Goal: Information Seeking & Learning: Learn about a topic

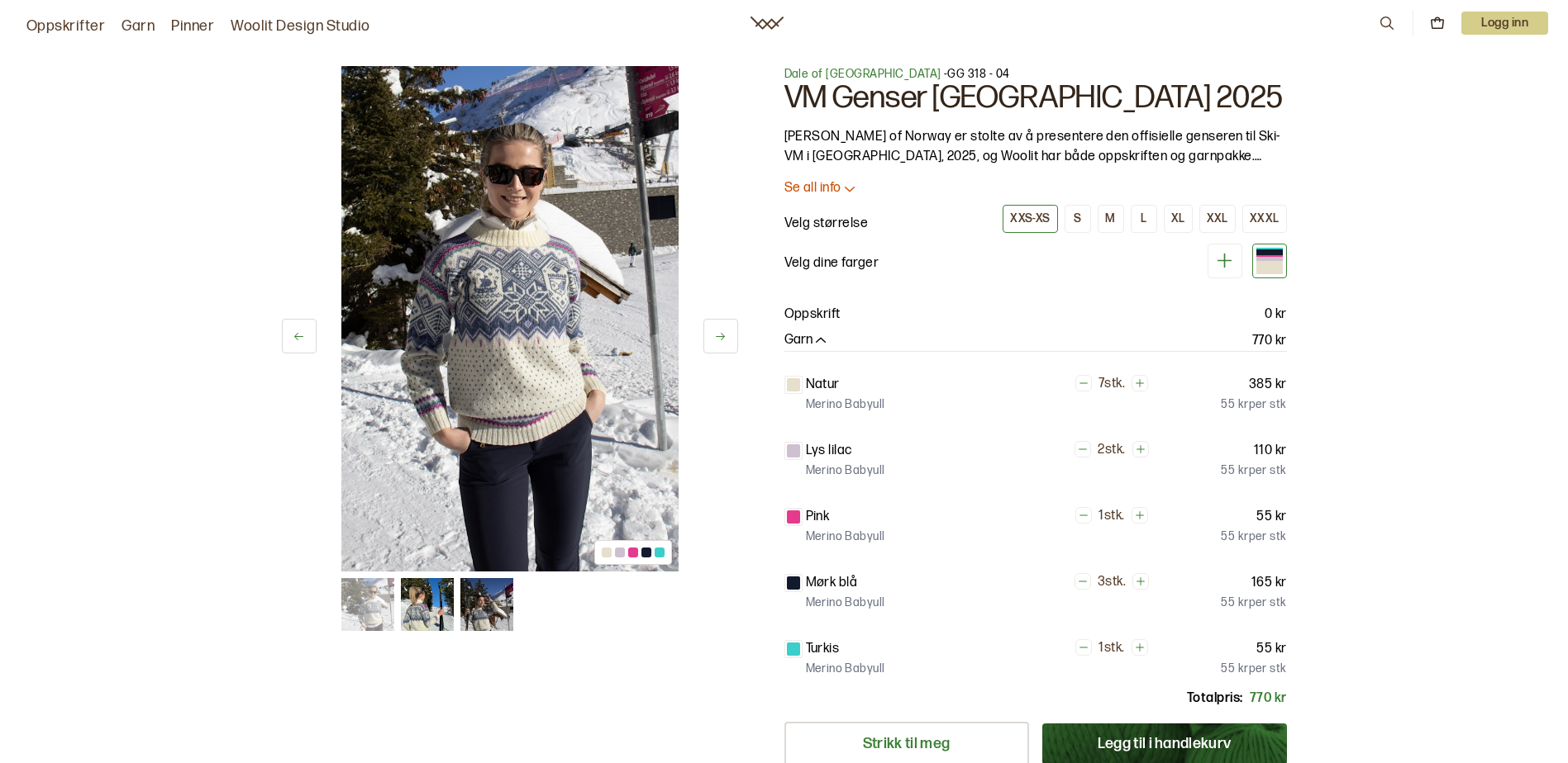
click at [604, 554] on div at bounding box center [607, 552] width 10 height 10
click at [619, 553] on div at bounding box center [620, 552] width 10 height 10
click at [636, 554] on div at bounding box center [633, 552] width 10 height 10
click at [1224, 262] on icon at bounding box center [1225, 262] width 15 height 15
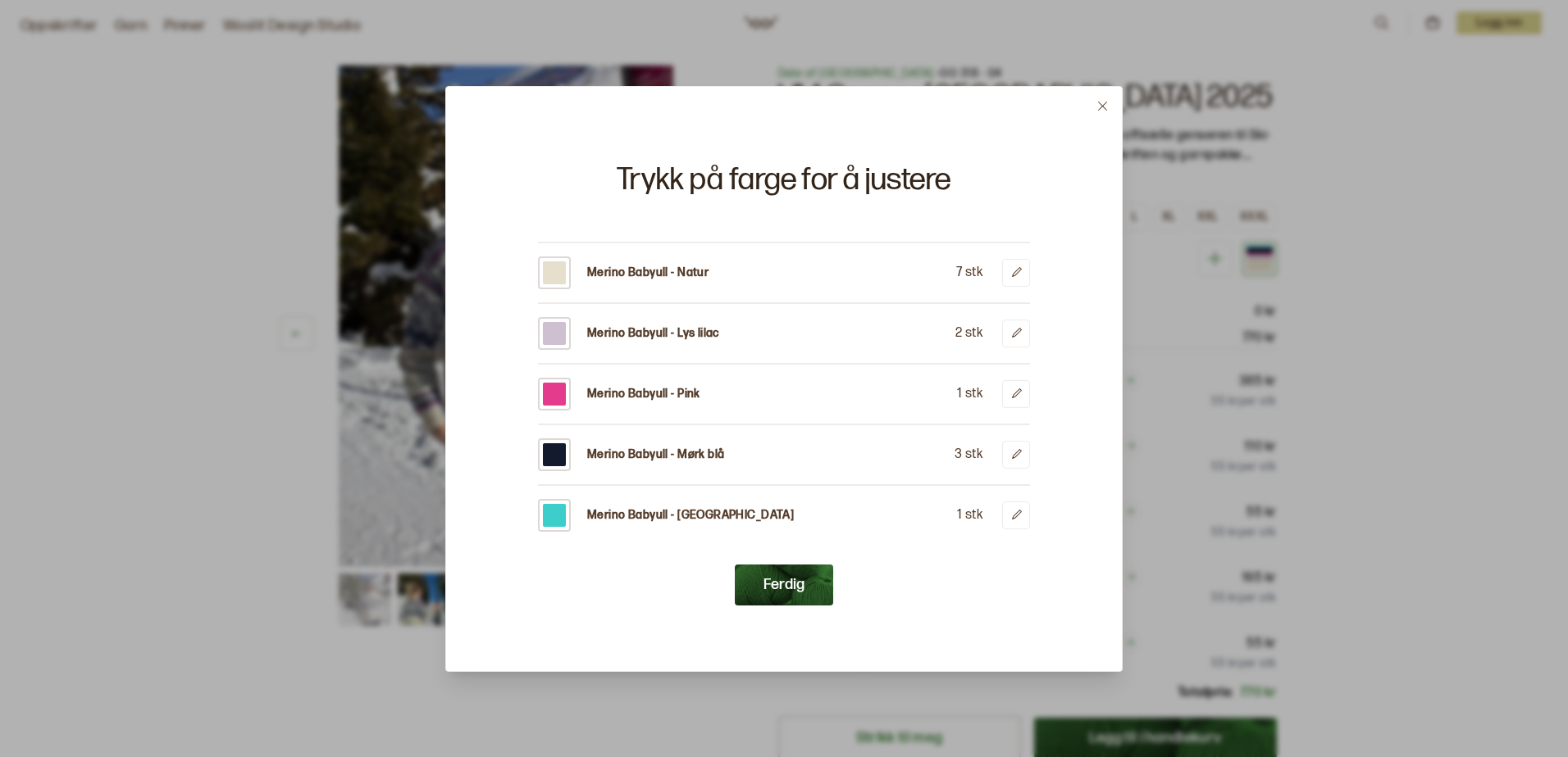
click at [1103, 105] on icon at bounding box center [1103, 106] width 9 height 9
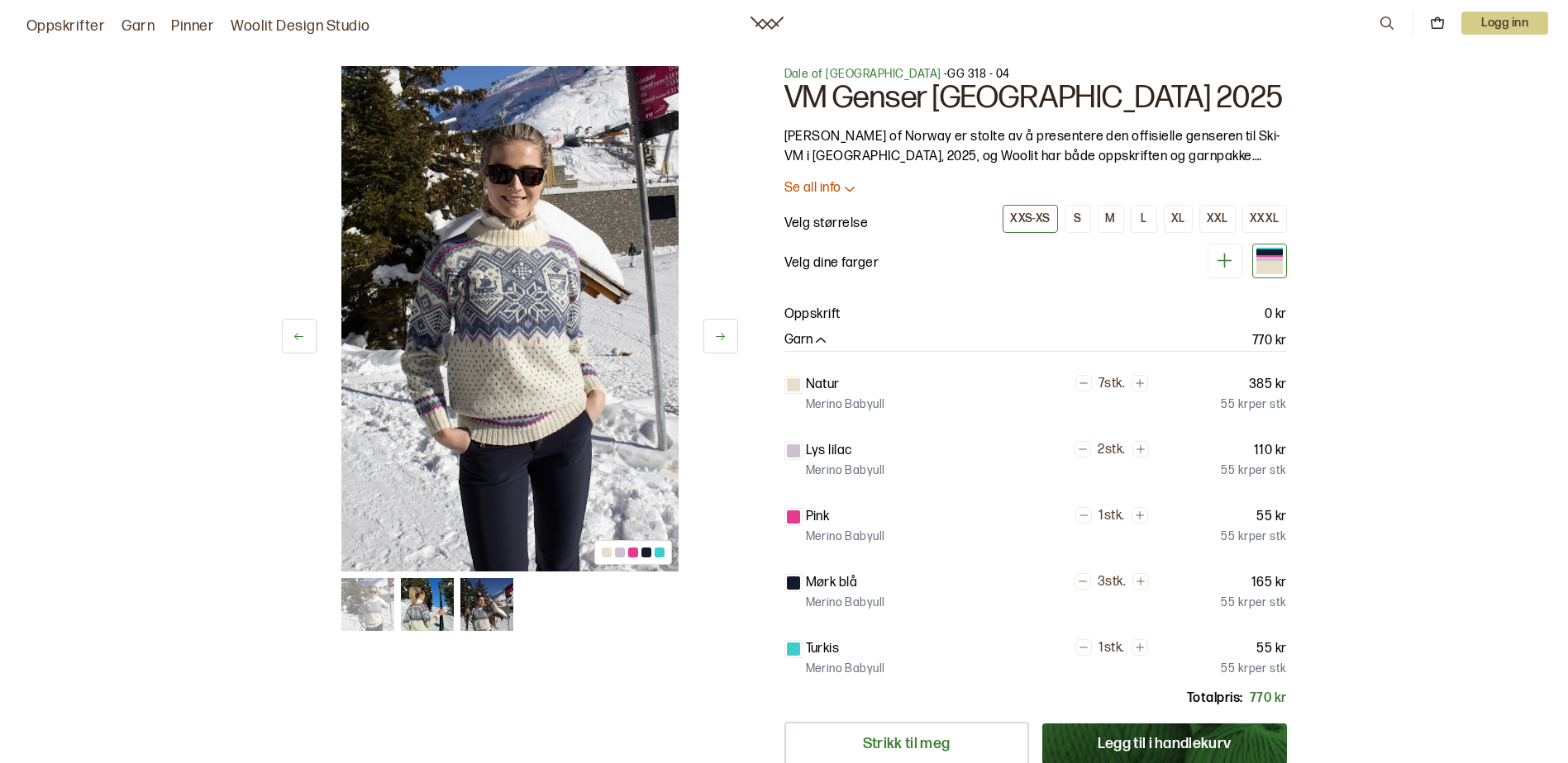
click at [833, 94] on h1 "VM Genser Trondheim 2025" at bounding box center [1035, 97] width 503 height 31
click at [293, 26] on link "Woolit Design Studio" at bounding box center [300, 26] width 140 height 23
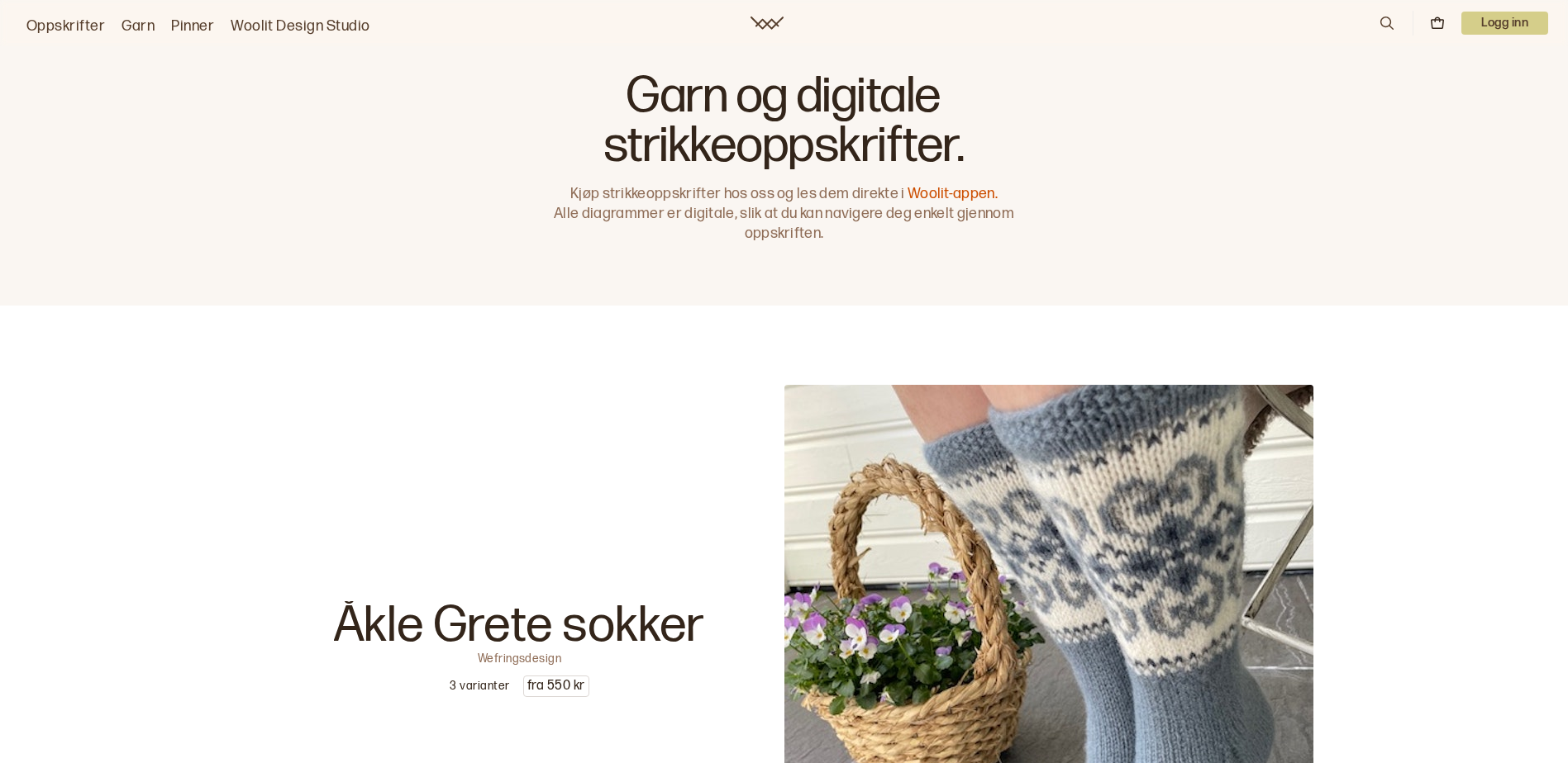
click at [51, 26] on link "Oppskrifter" at bounding box center [66, 26] width 79 height 23
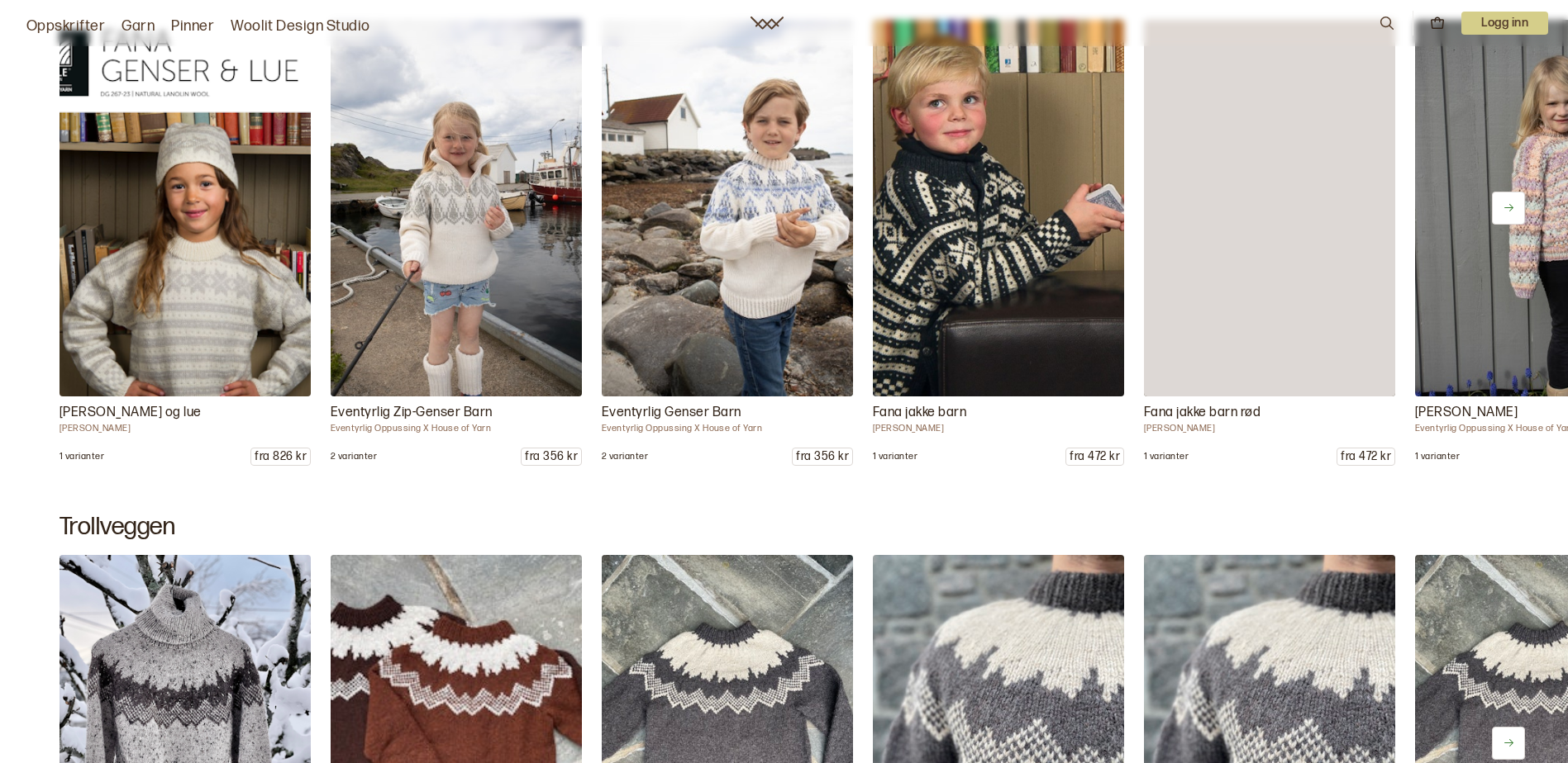
scroll to position [16192, 0]
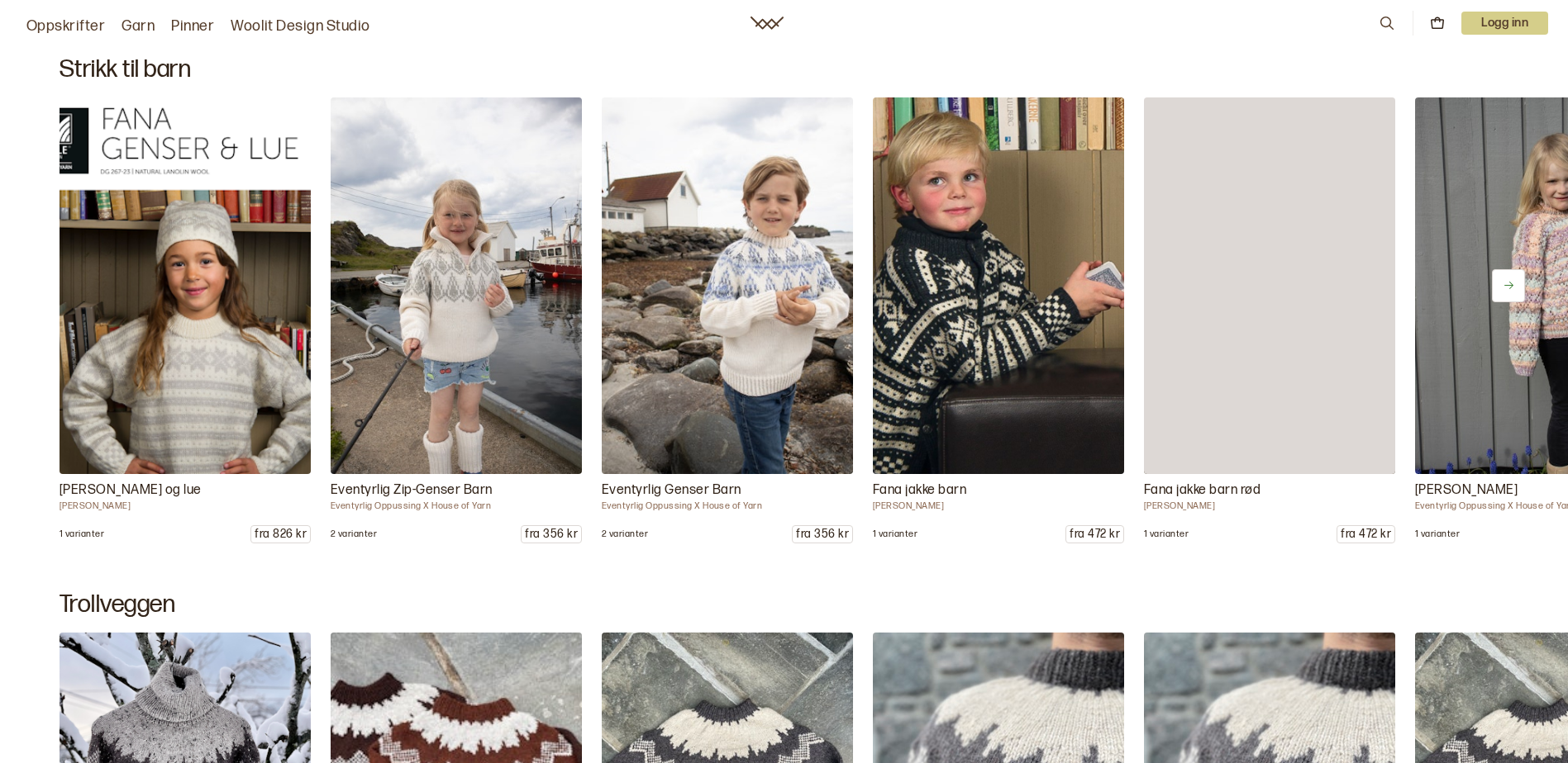
click at [1500, 290] on button at bounding box center [1508, 285] width 33 height 33
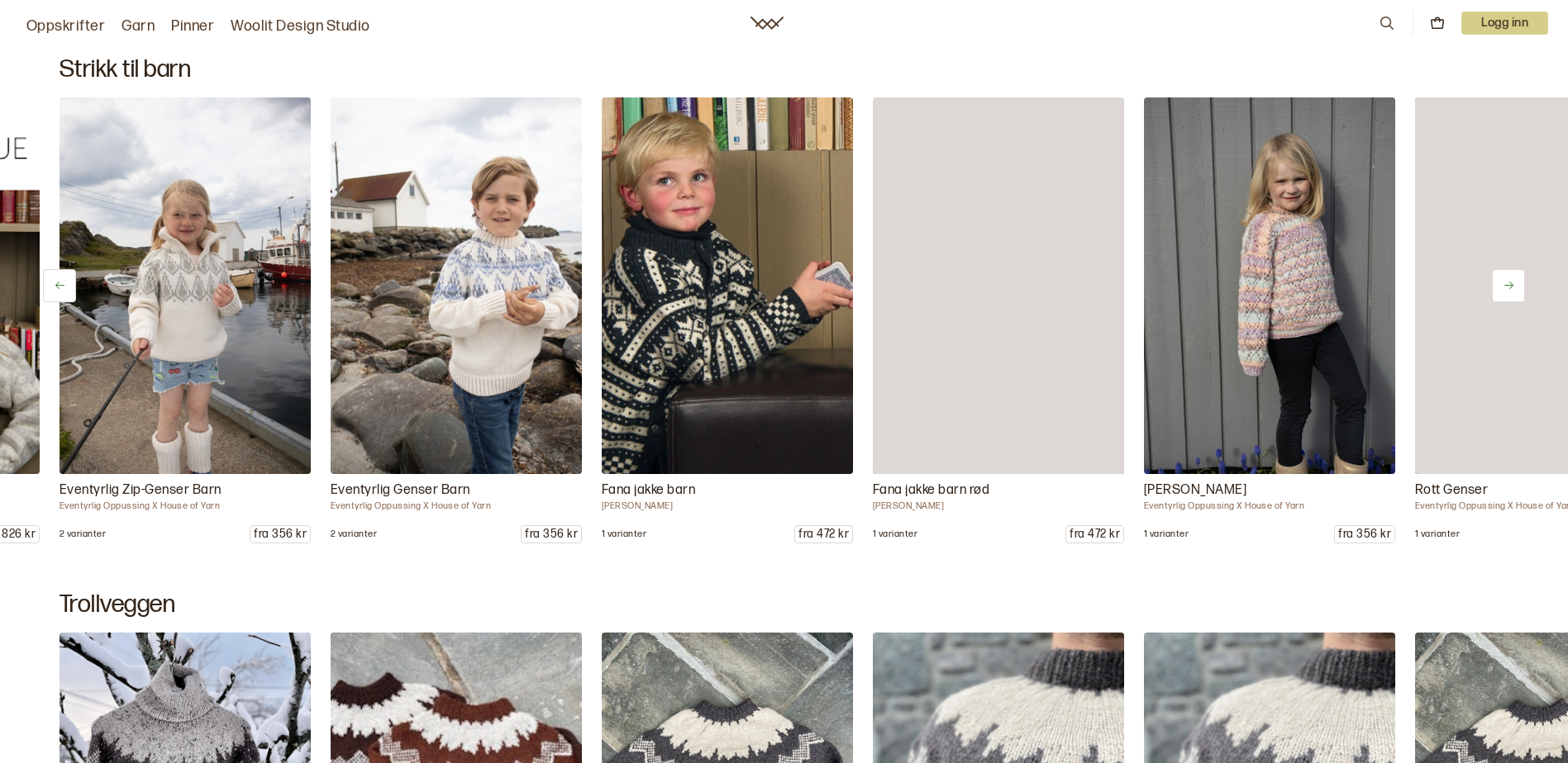
click at [1500, 290] on button at bounding box center [1508, 285] width 33 height 33
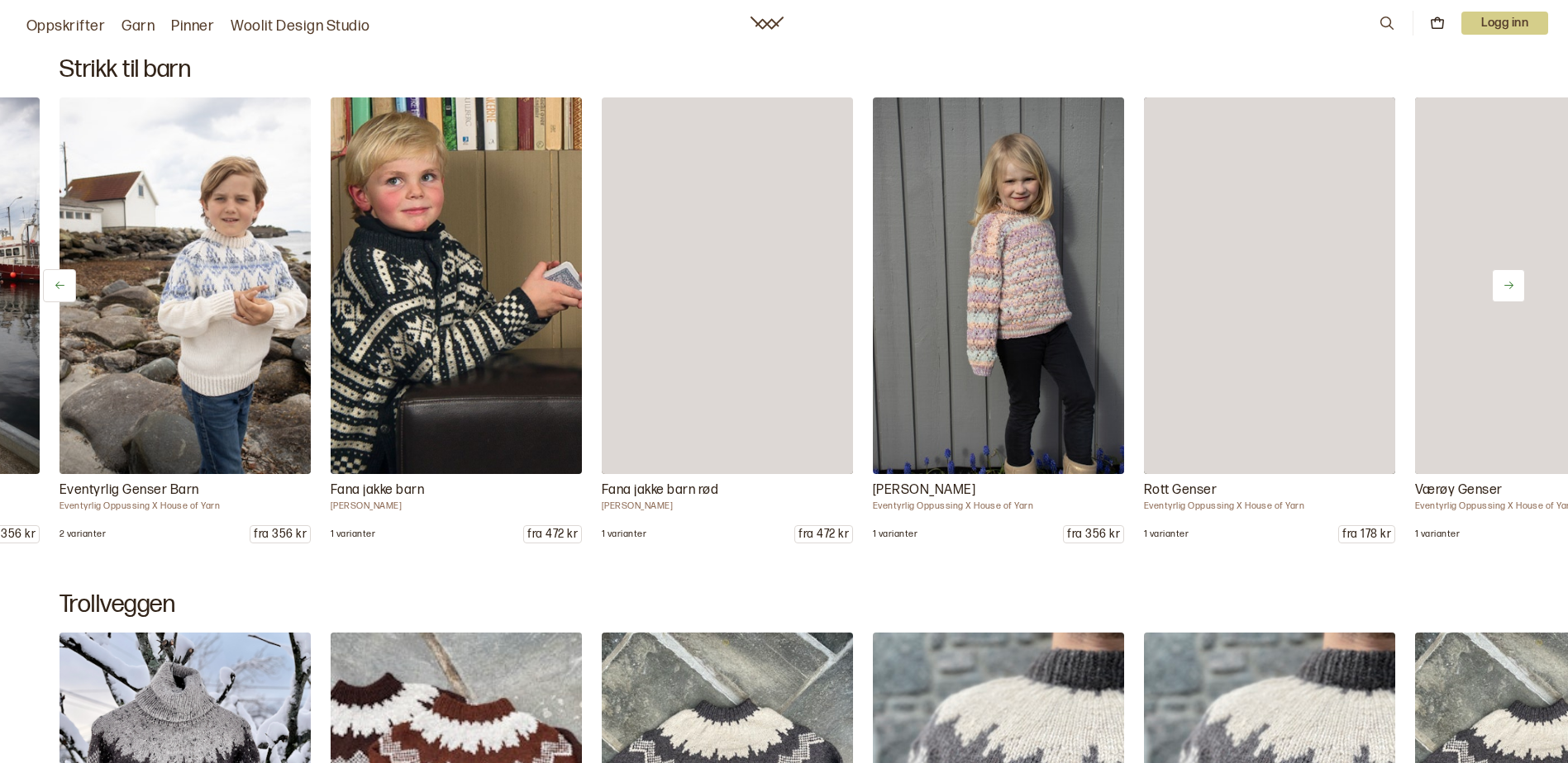
click at [1500, 290] on button at bounding box center [1508, 285] width 33 height 33
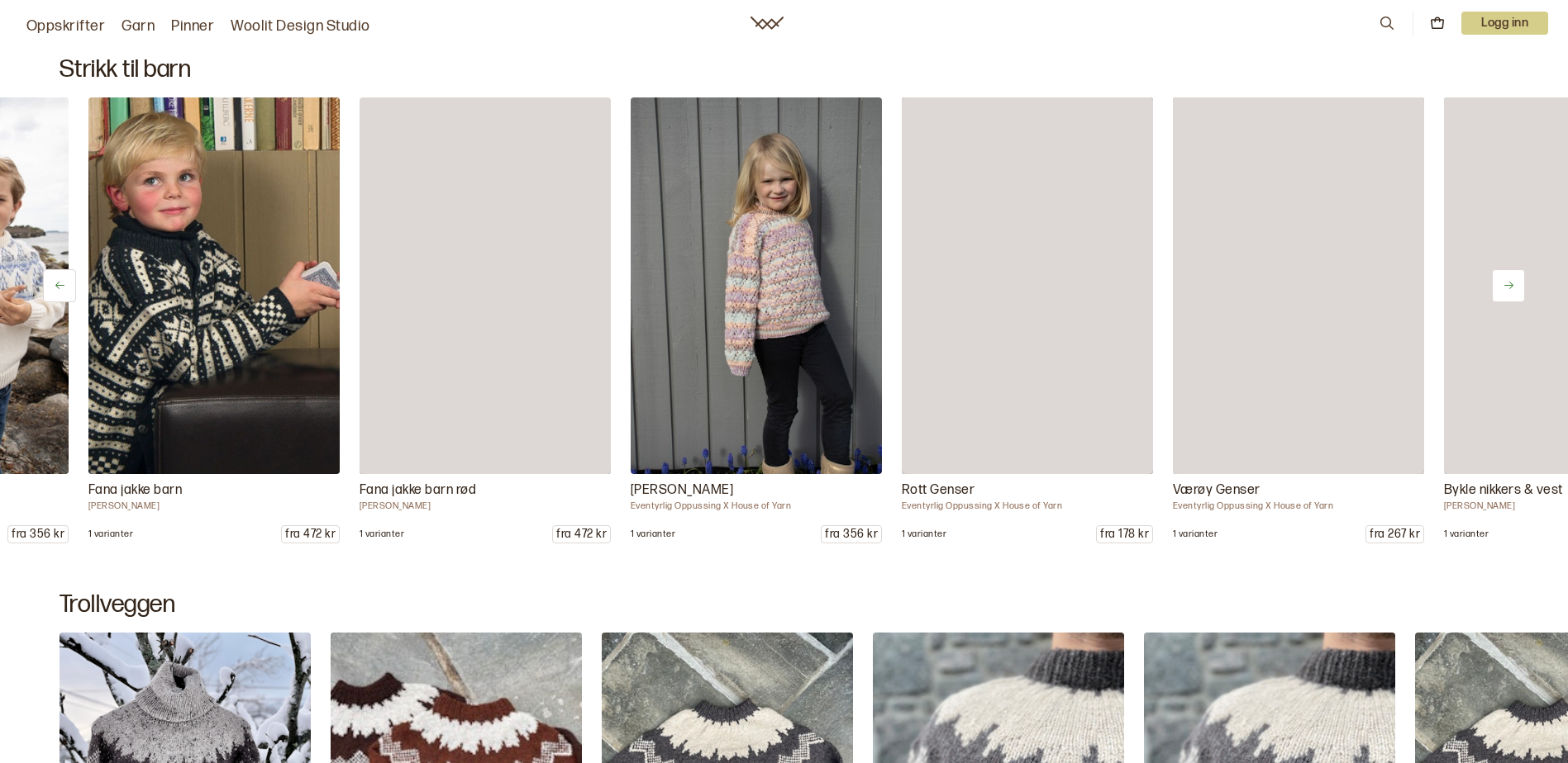
scroll to position [0, 813]
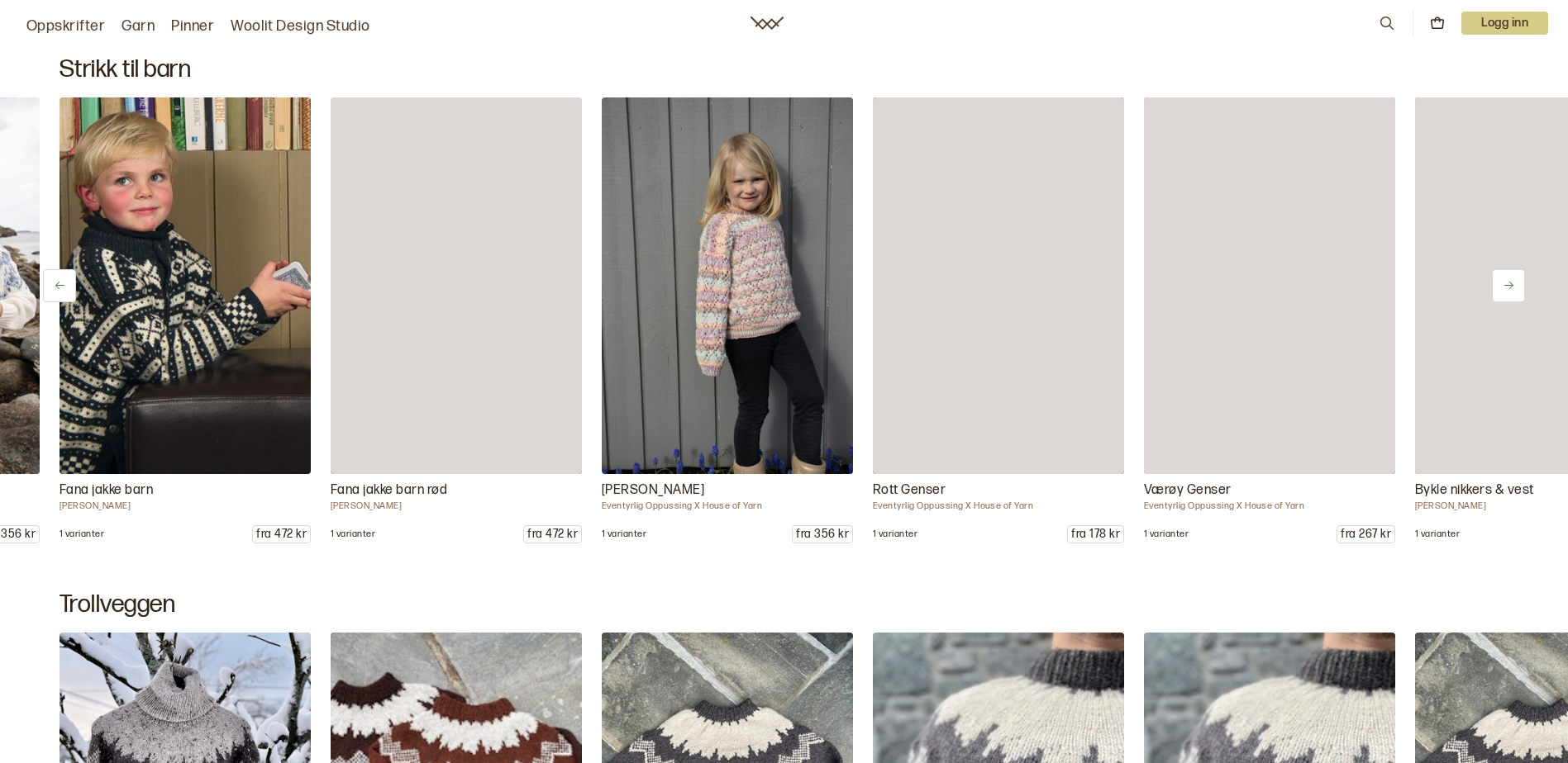
click at [1500, 290] on button at bounding box center [1508, 285] width 33 height 33
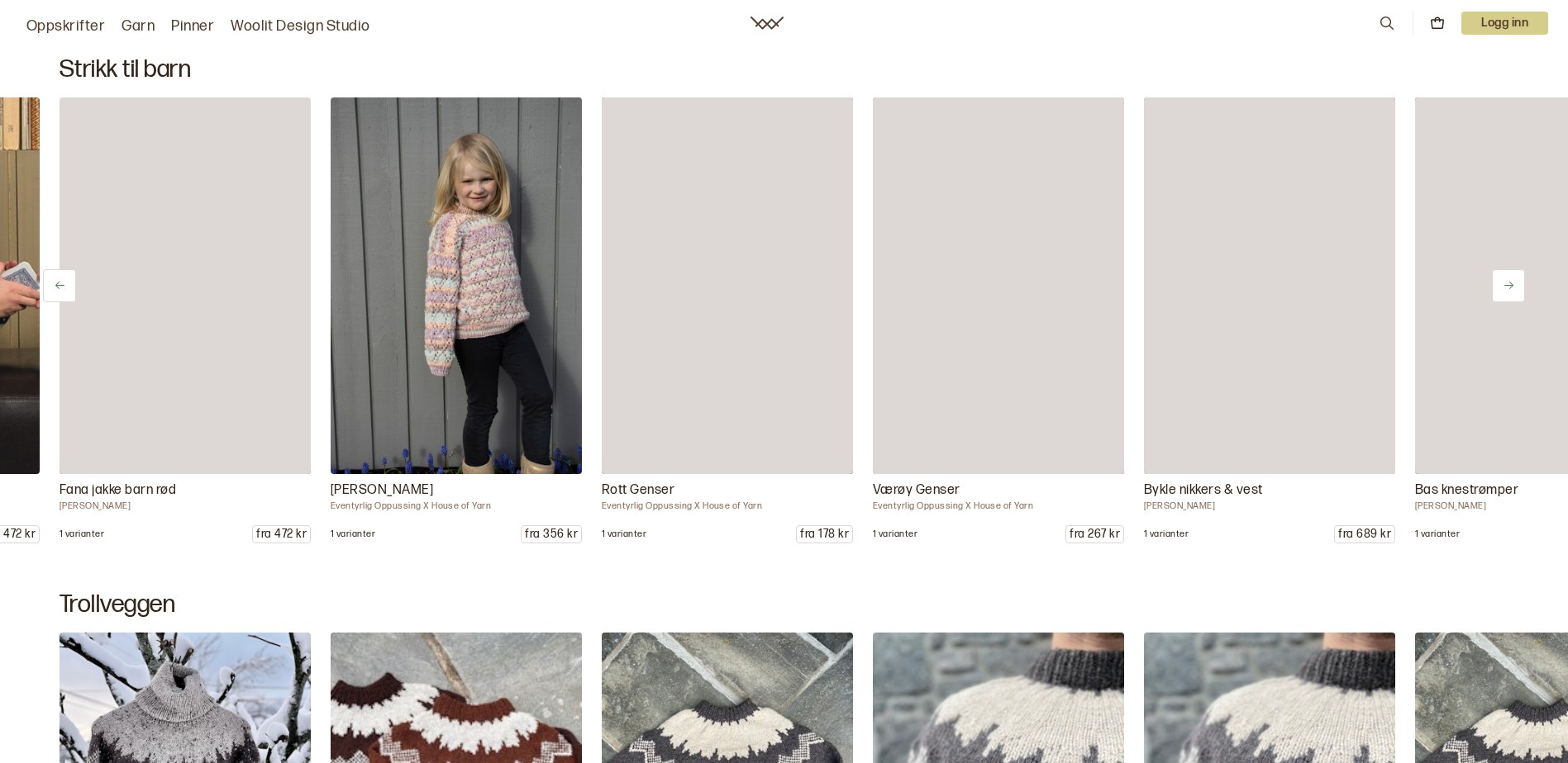
click at [1500, 290] on button at bounding box center [1508, 285] width 33 height 33
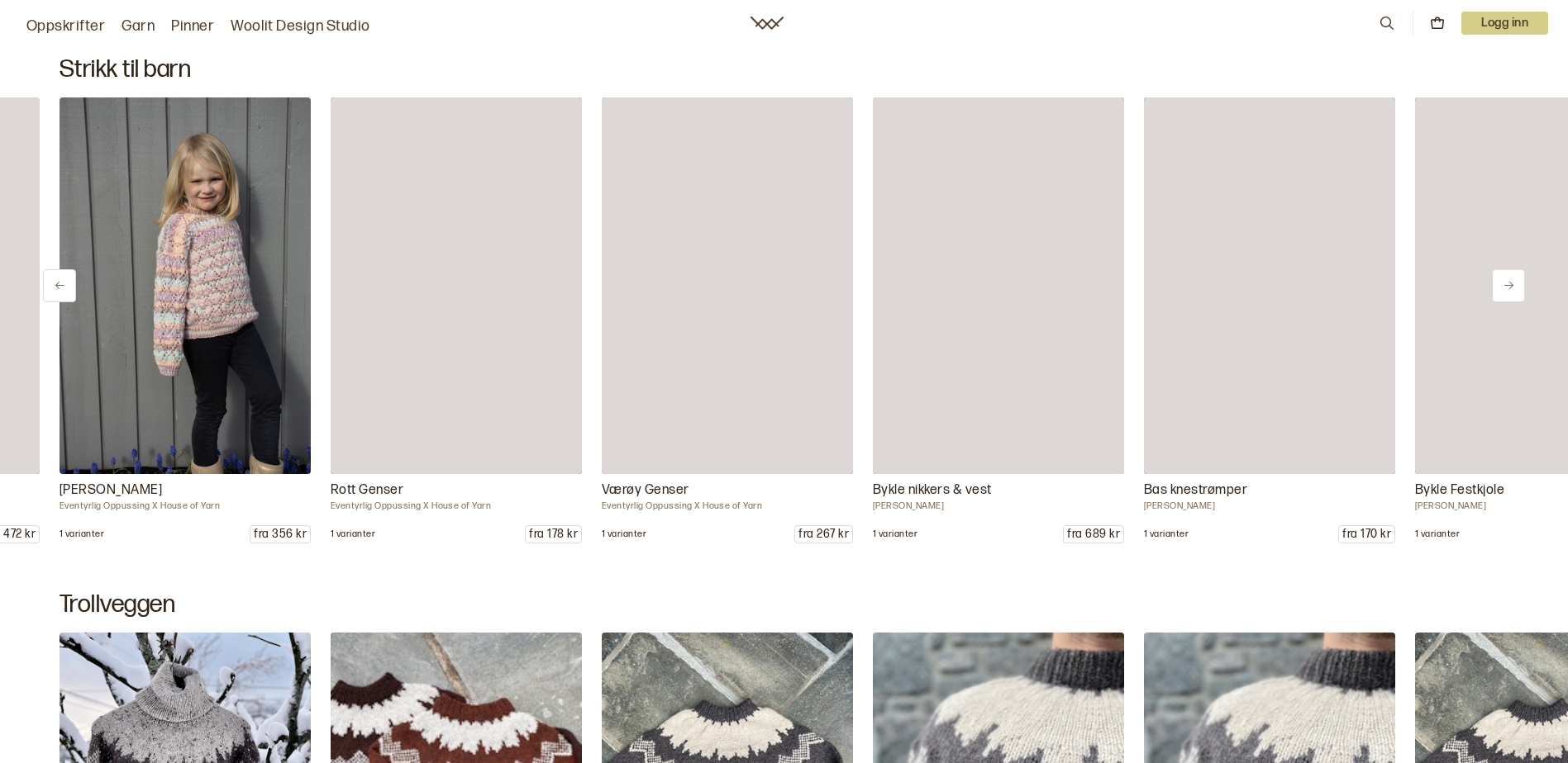
click at [1500, 290] on button at bounding box center [1508, 285] width 33 height 33
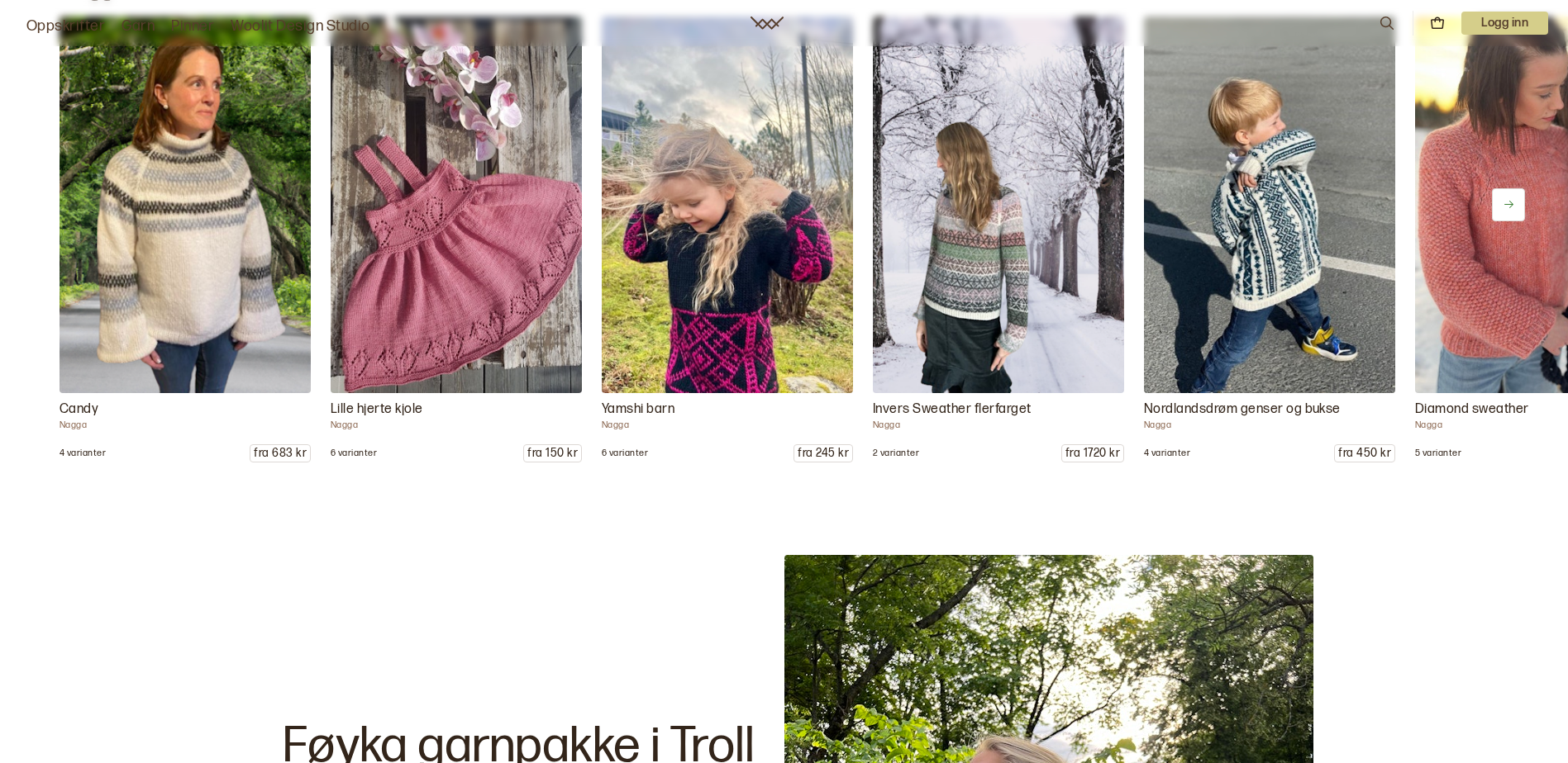
scroll to position [8096, 0]
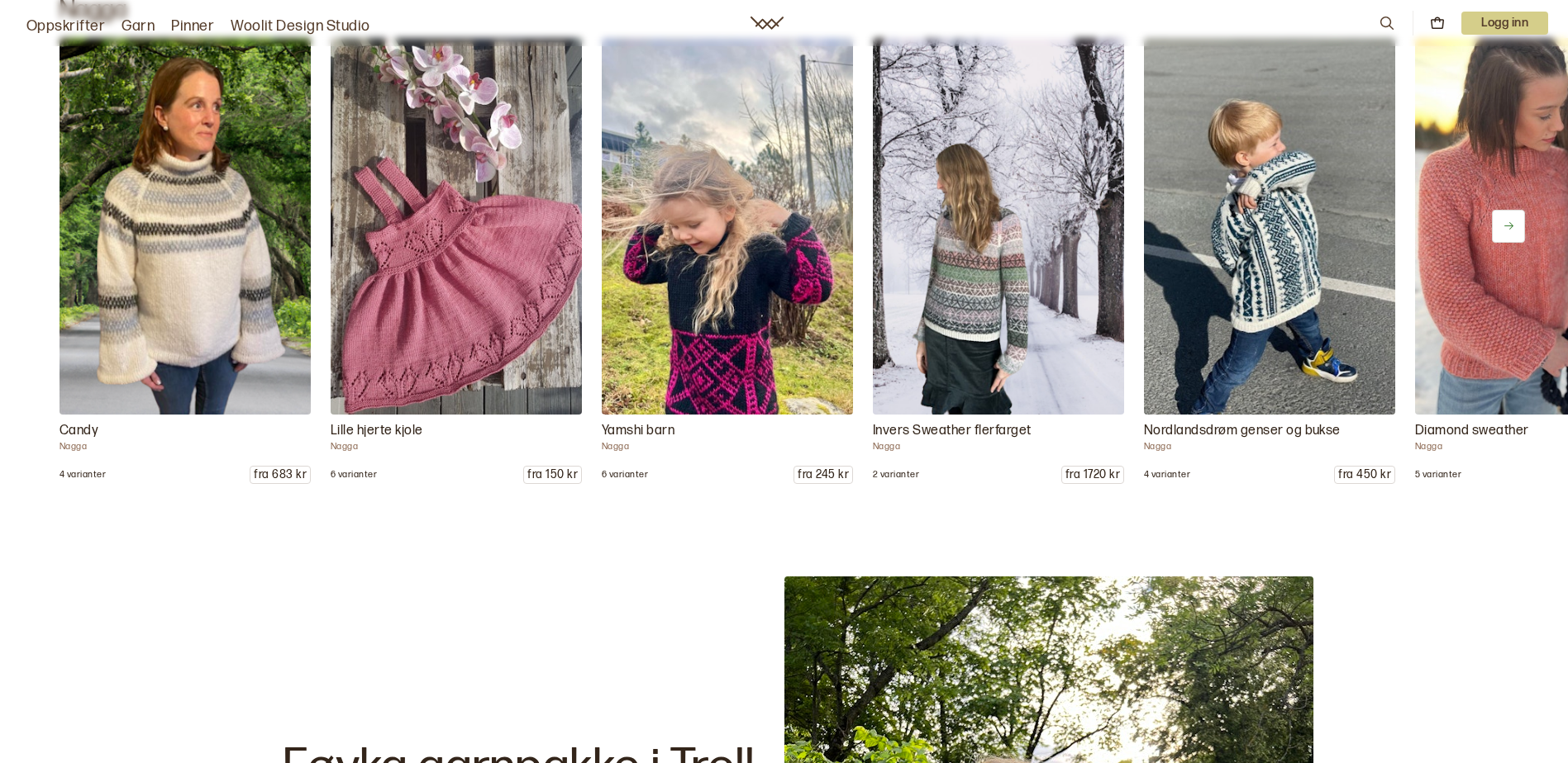
click at [295, 25] on link "Woolit Design Studio" at bounding box center [300, 26] width 140 height 23
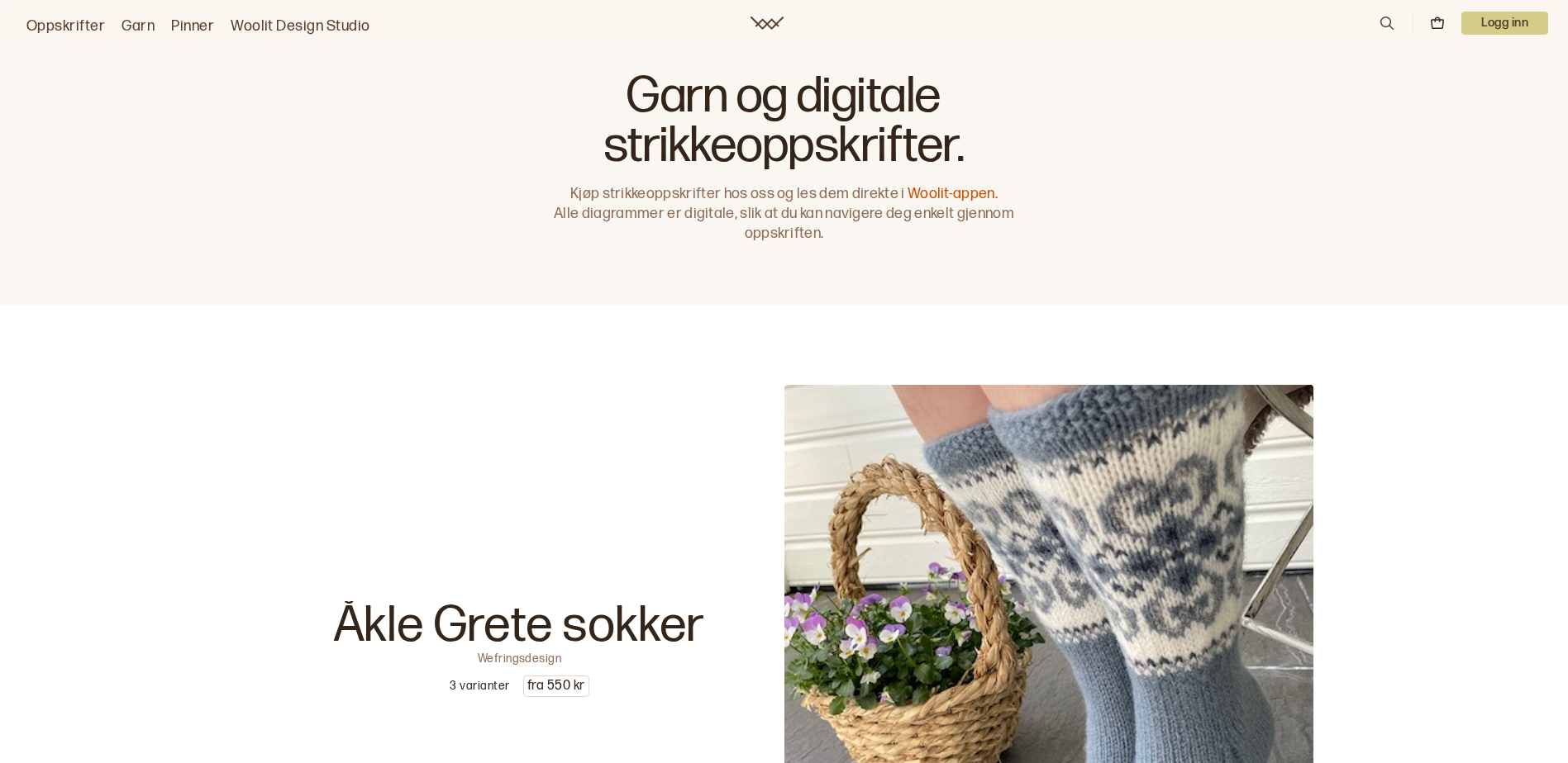
click at [1385, 22] on icon at bounding box center [1386, 22] width 18 height 18
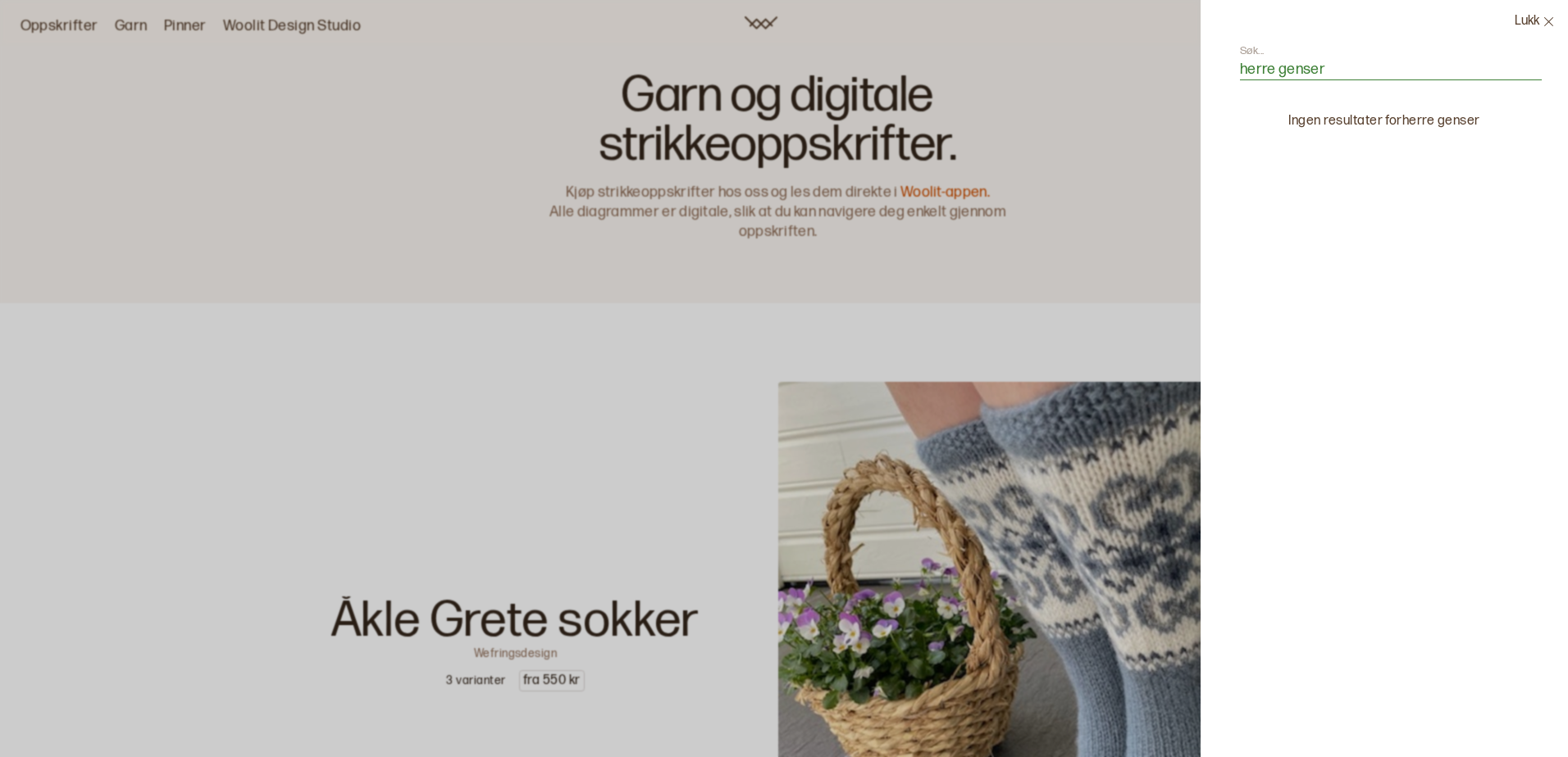
type input "herre genser"
